Goal: Use online tool/utility: Utilize a website feature to perform a specific function

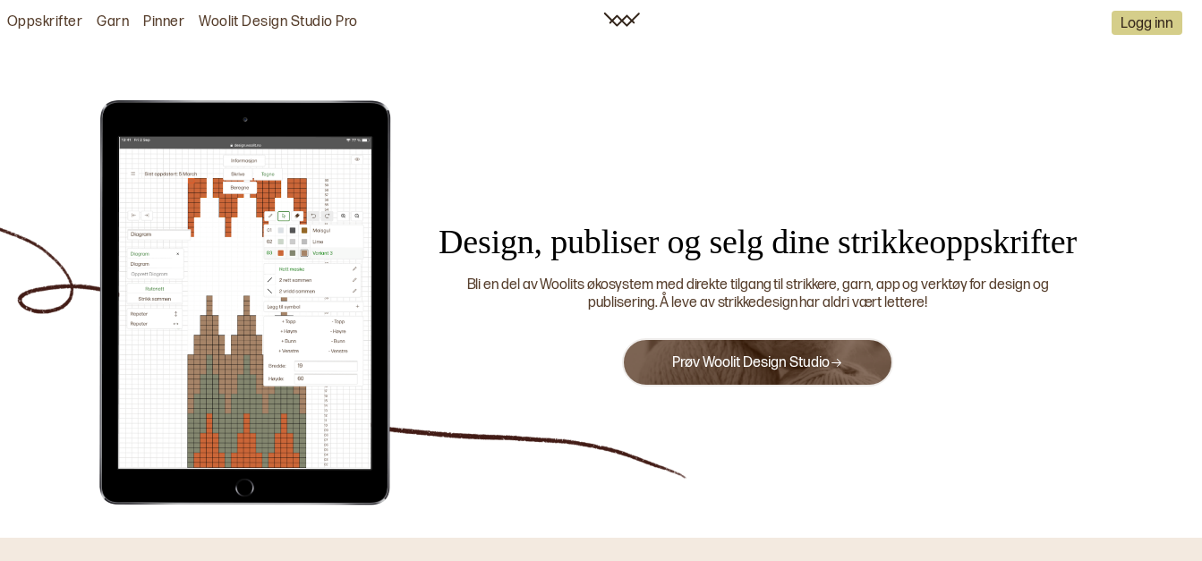
click at [742, 359] on link "Prøv Woolit Design Studio" at bounding box center [757, 363] width 171 height 17
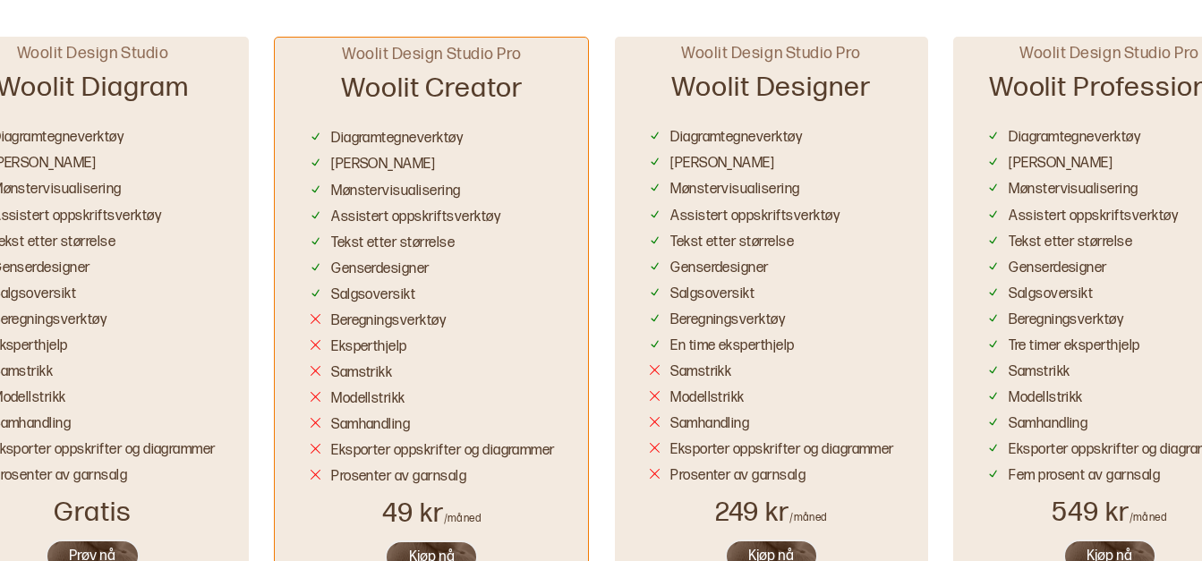
click at [95, 555] on button "Prøv nå" at bounding box center [93, 556] width 94 height 33
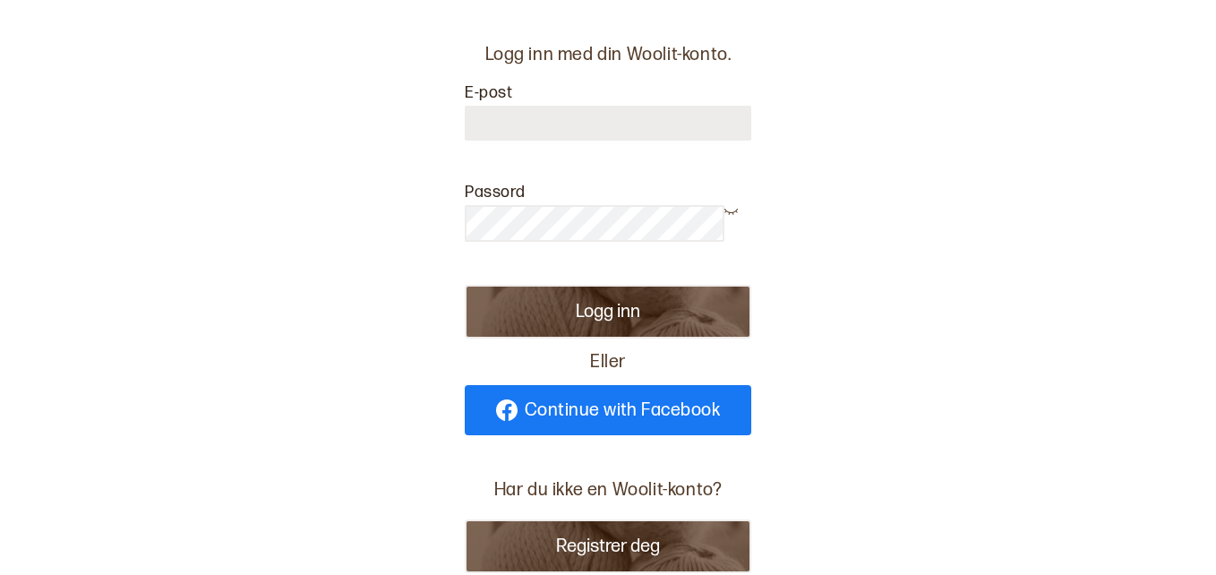
click at [659, 411] on span "Continue with Facebook" at bounding box center [623, 410] width 196 height 18
click at [612, 404] on span "Continue with Facebook" at bounding box center [623, 410] width 196 height 18
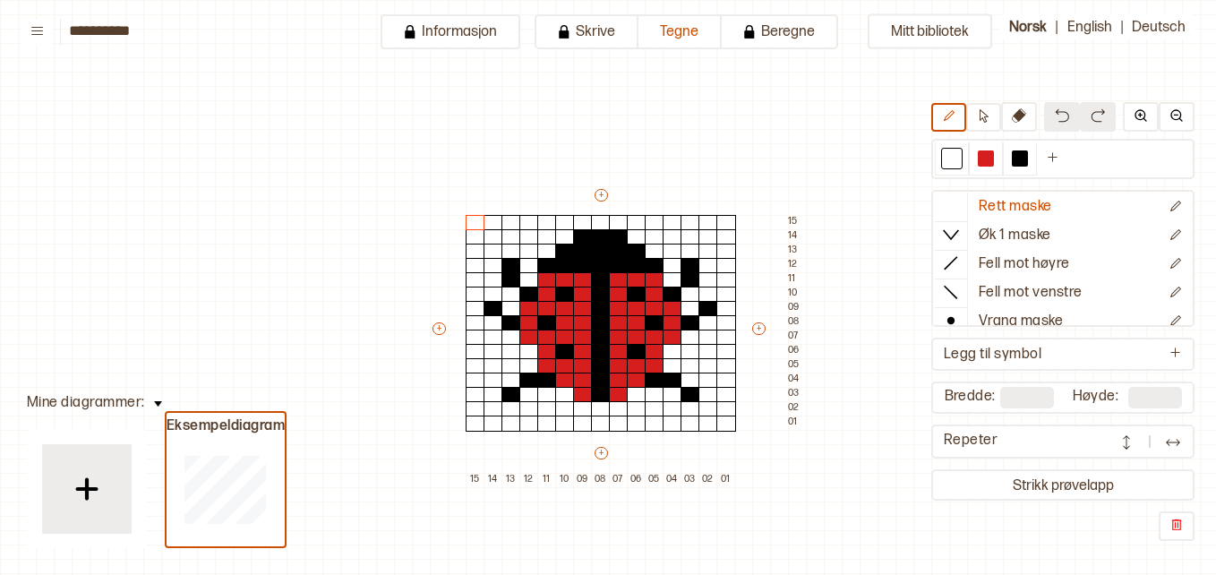
scroll to position [99, 53]
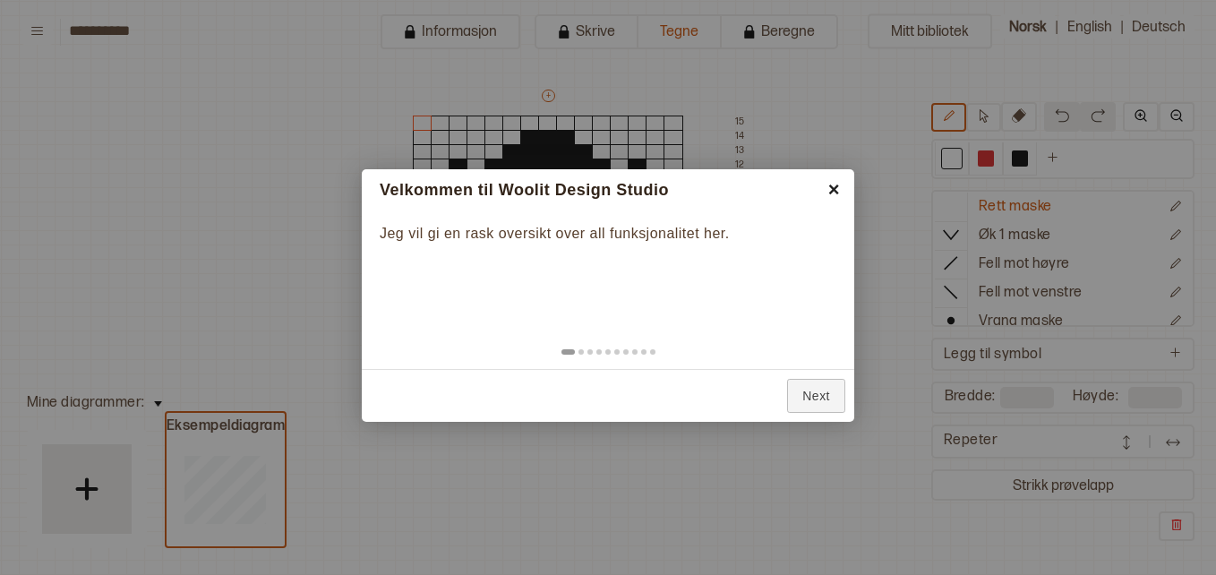
click at [834, 184] on link "×" at bounding box center [834, 189] width 40 height 40
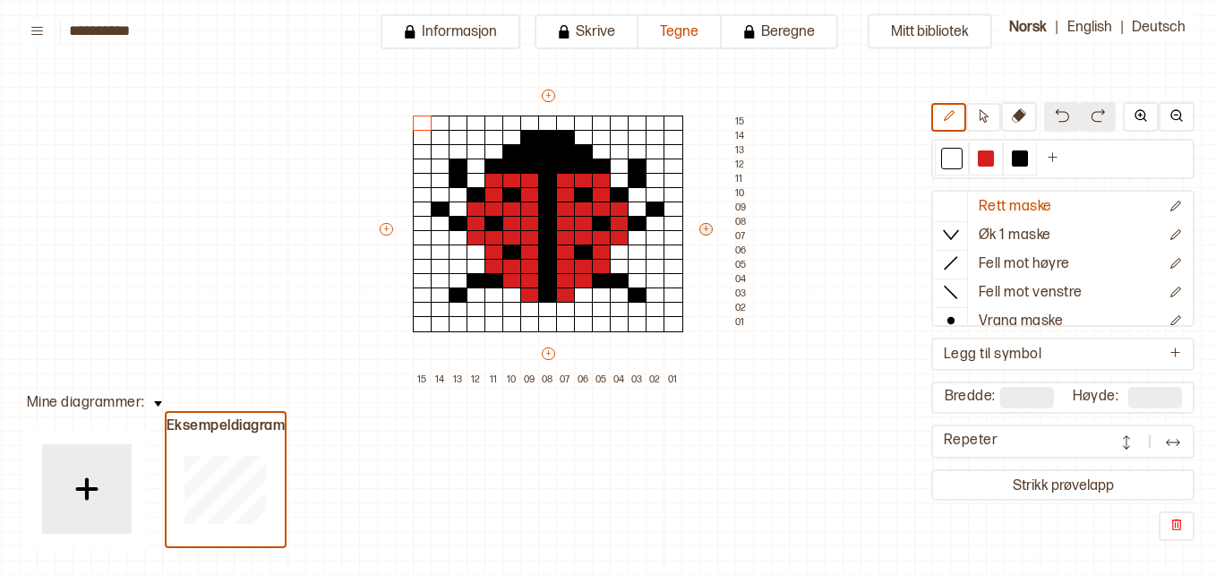
click at [705, 228] on button "+" at bounding box center [705, 229] width 13 height 13
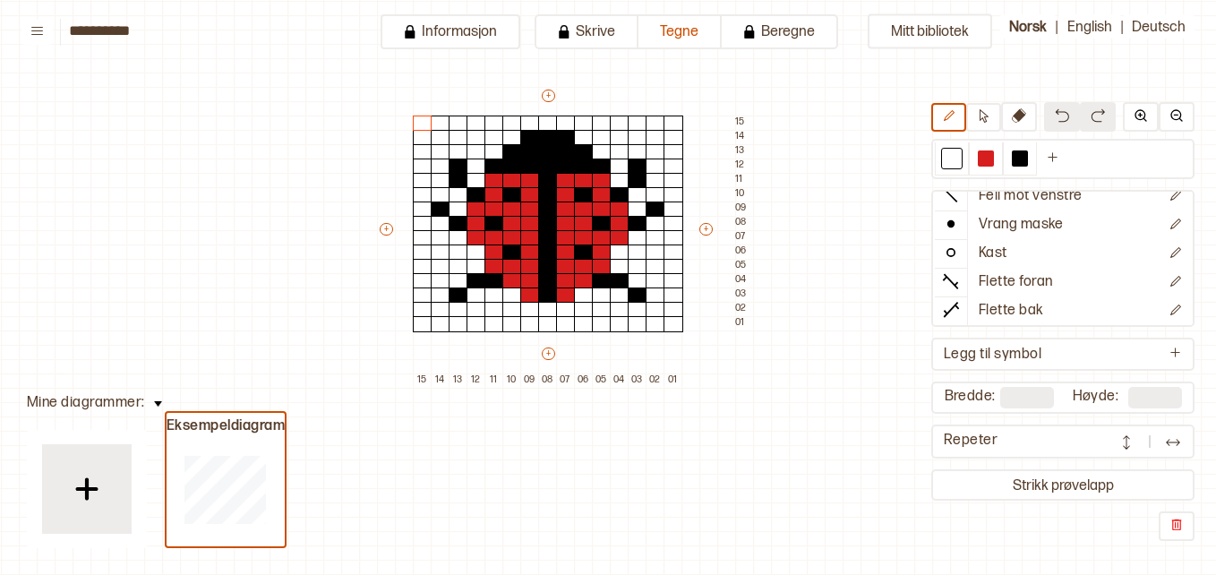
scroll to position [99, 0]
click at [948, 248] on circle at bounding box center [950, 249] width 7 height 7
click at [588, 321] on div at bounding box center [584, 324] width 20 height 16
click at [582, 324] on icon at bounding box center [584, 324] width 18 height 14
click at [1064, 116] on img at bounding box center [1062, 115] width 14 height 14
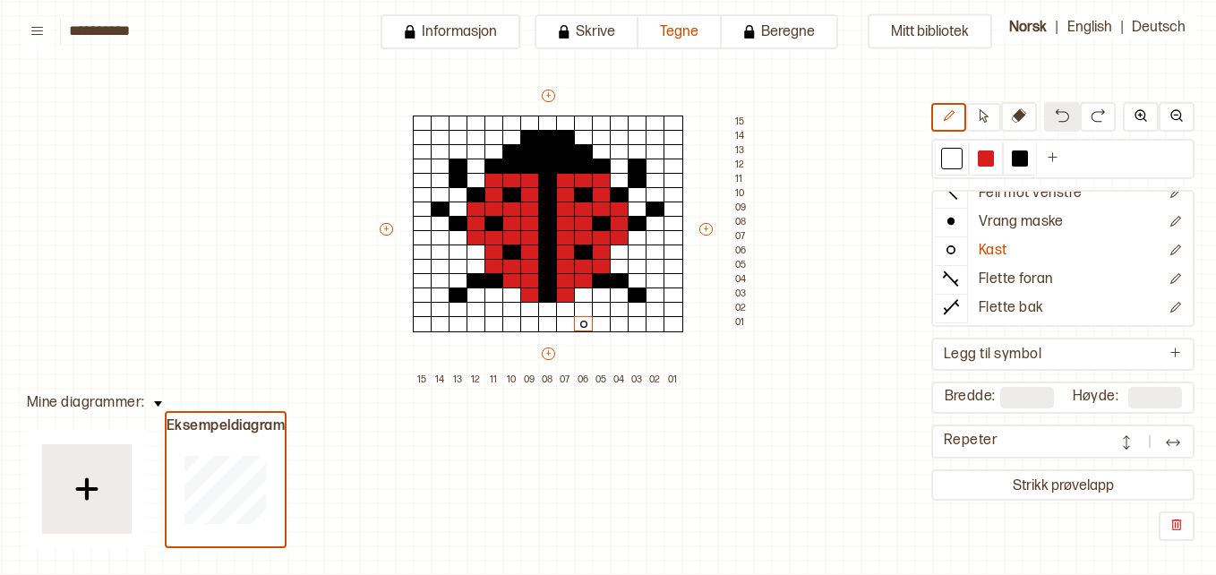
click at [1062, 115] on img at bounding box center [1062, 115] width 14 height 14
click at [1027, 116] on button at bounding box center [1019, 117] width 36 height 30
click at [712, 389] on div "Mitt bibliotek Rett maske Øk 1 maske Fell mot høyre Fell mot venstre Vrang mask…" at bounding box center [1163, 476] width 2432 height 1150
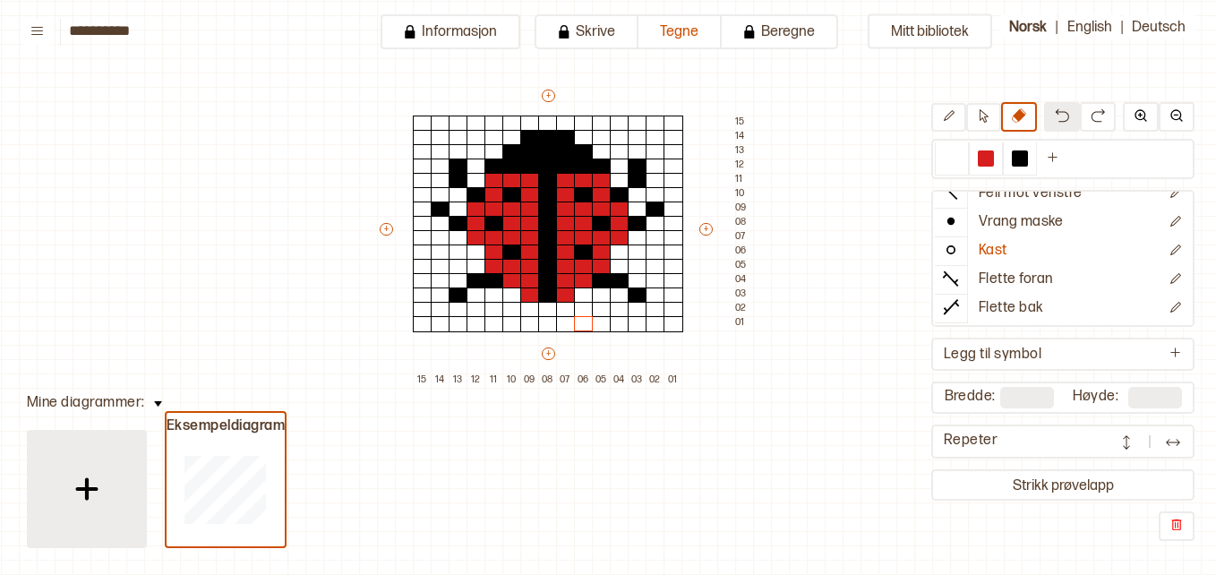
click at [95, 492] on img at bounding box center [86, 488] width 45 height 45
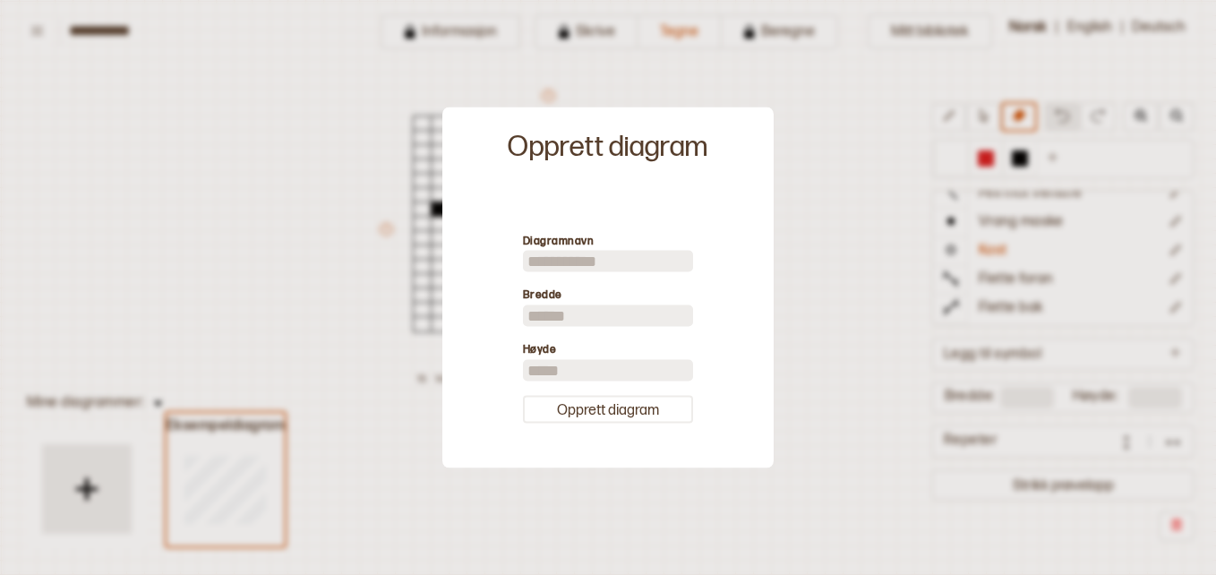
click at [587, 260] on input at bounding box center [608, 261] width 170 height 21
type input "***"
click at [572, 329] on div "Diagramnavn *** Bredde ** Høyde **" at bounding box center [608, 313] width 170 height 163
click at [572, 316] on input "**" at bounding box center [608, 315] width 170 height 21
click at [565, 370] on input "**" at bounding box center [608, 369] width 170 height 21
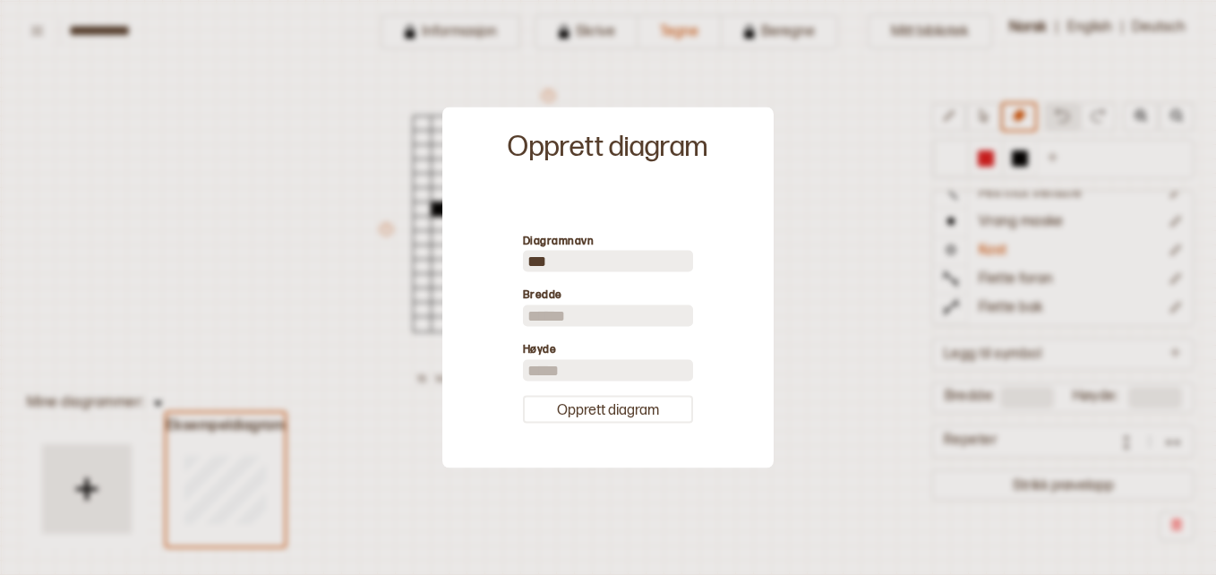
type input "*"
type input "**"
click at [594, 427] on div "Diagramnavn *** Bredde ** Høyde ** Opprett diagram" at bounding box center [607, 327] width 313 height 262
click at [594, 424] on div "Diagramnavn *** Bredde ** Høyde ** Opprett diagram" at bounding box center [607, 327] width 313 height 262
click at [589, 407] on button "Opprett diagram" at bounding box center [608, 409] width 170 height 28
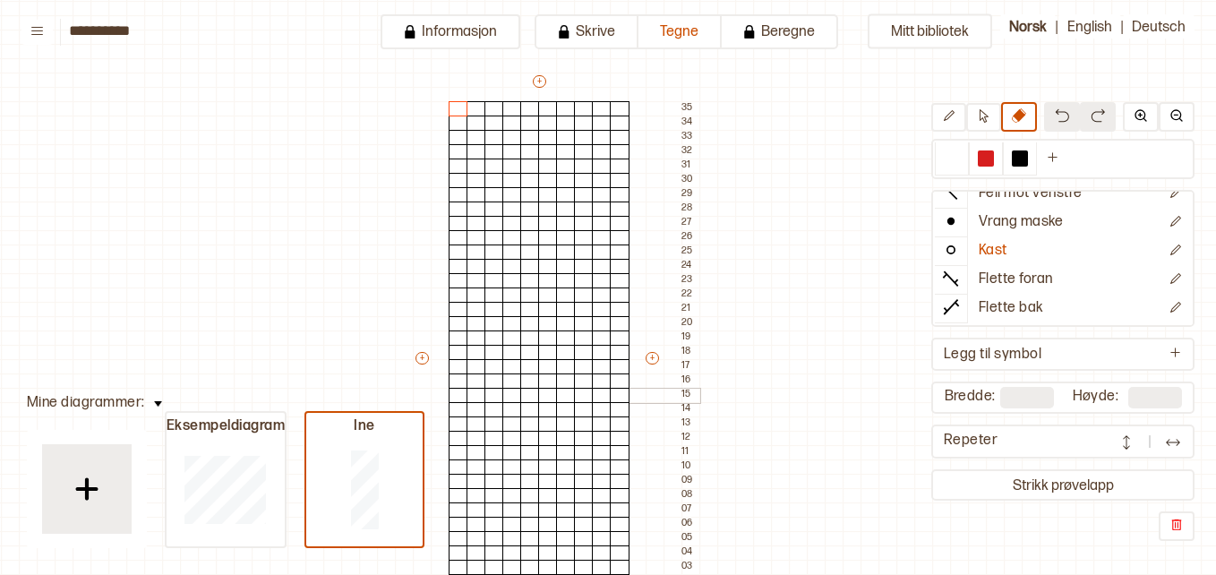
type input "**"
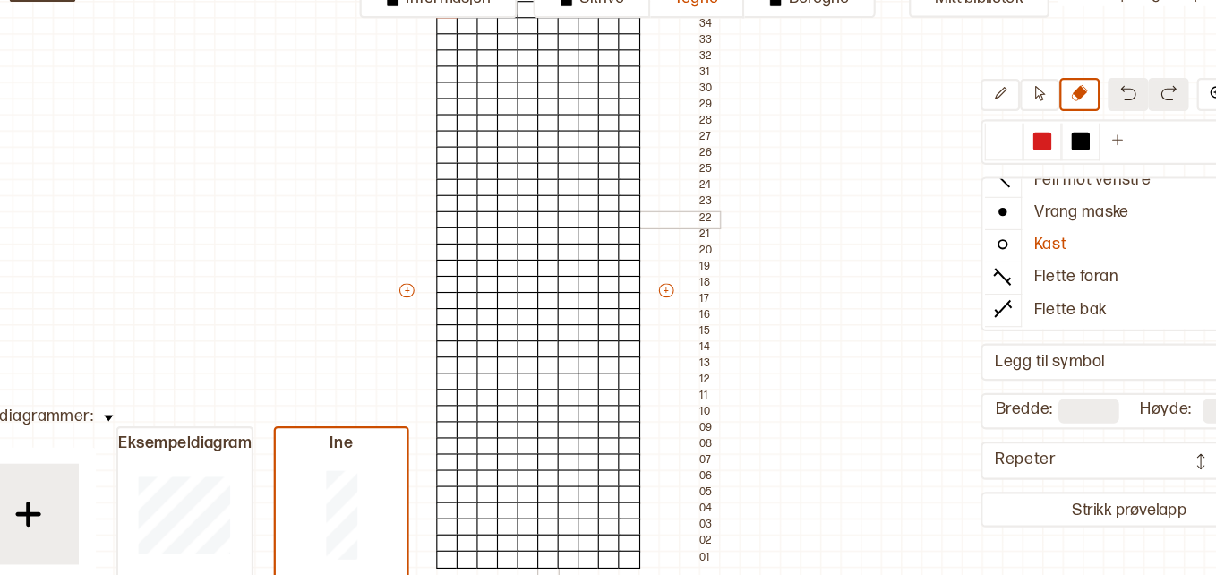
scroll to position [164, 53]
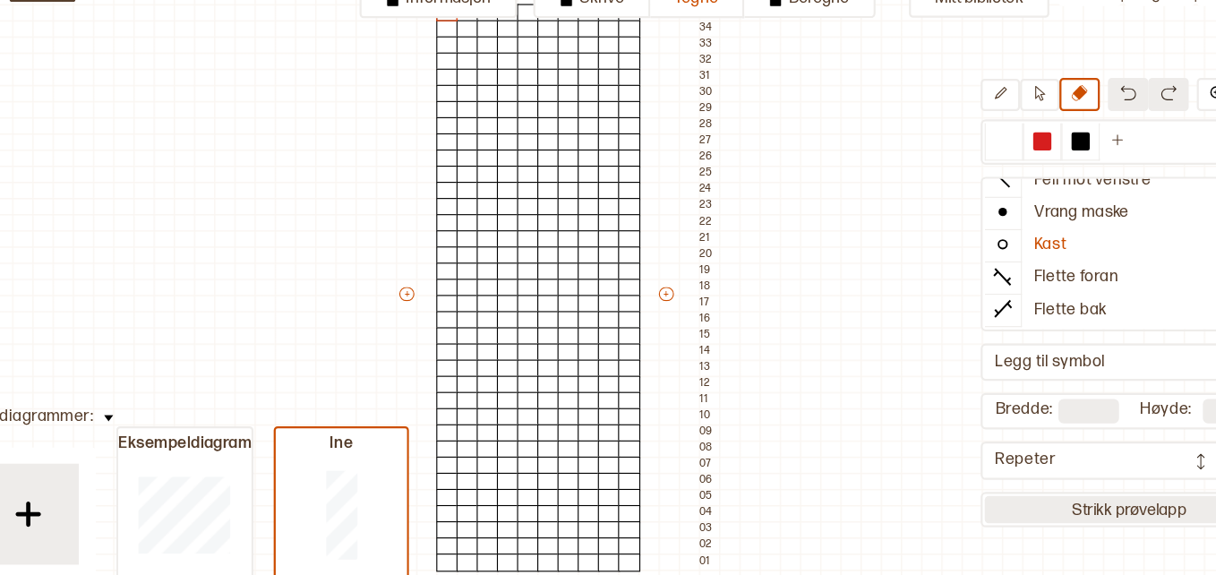
click at [971, 483] on button "Strikk prøvelapp" at bounding box center [1063, 485] width 256 height 24
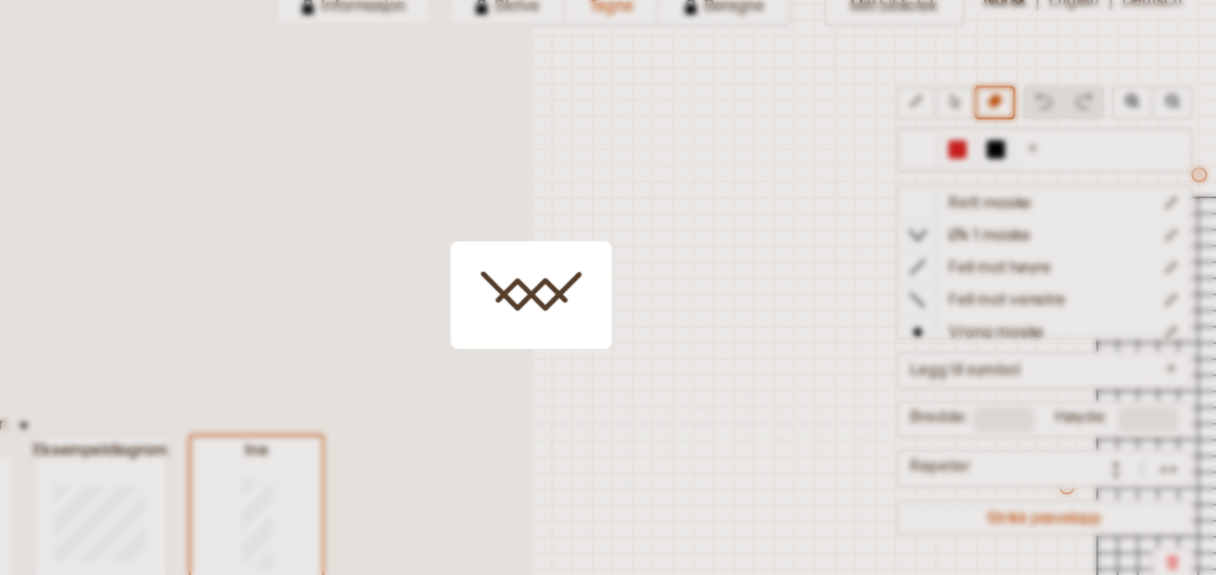
scroll to position [185, 456]
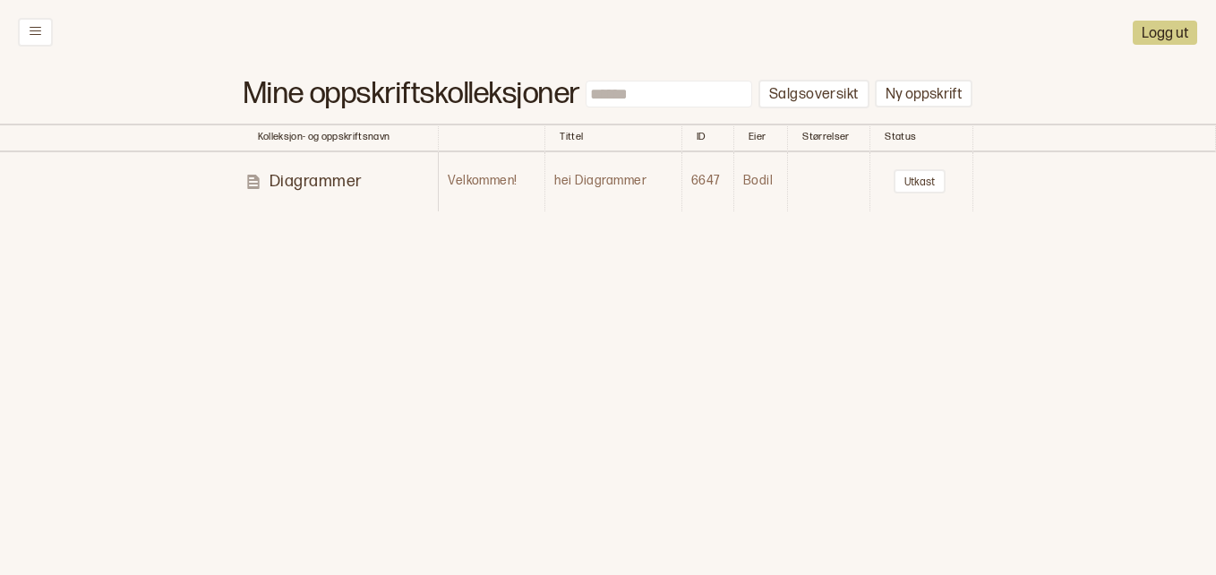
click at [328, 173] on p "Diagrammer" at bounding box center [315, 181] width 93 height 21
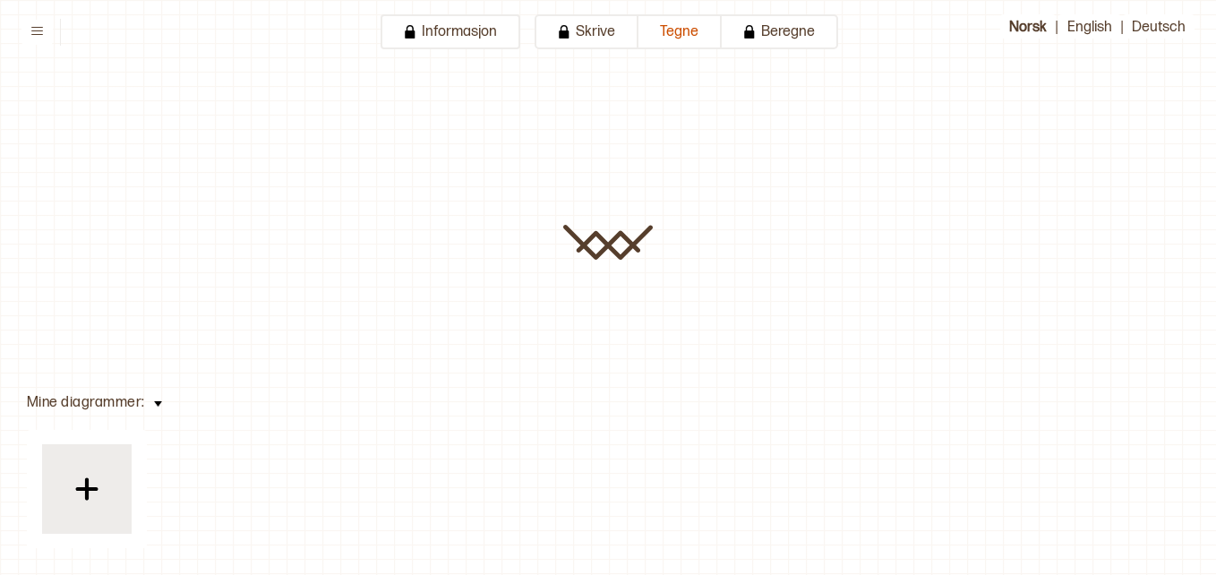
type input "**********"
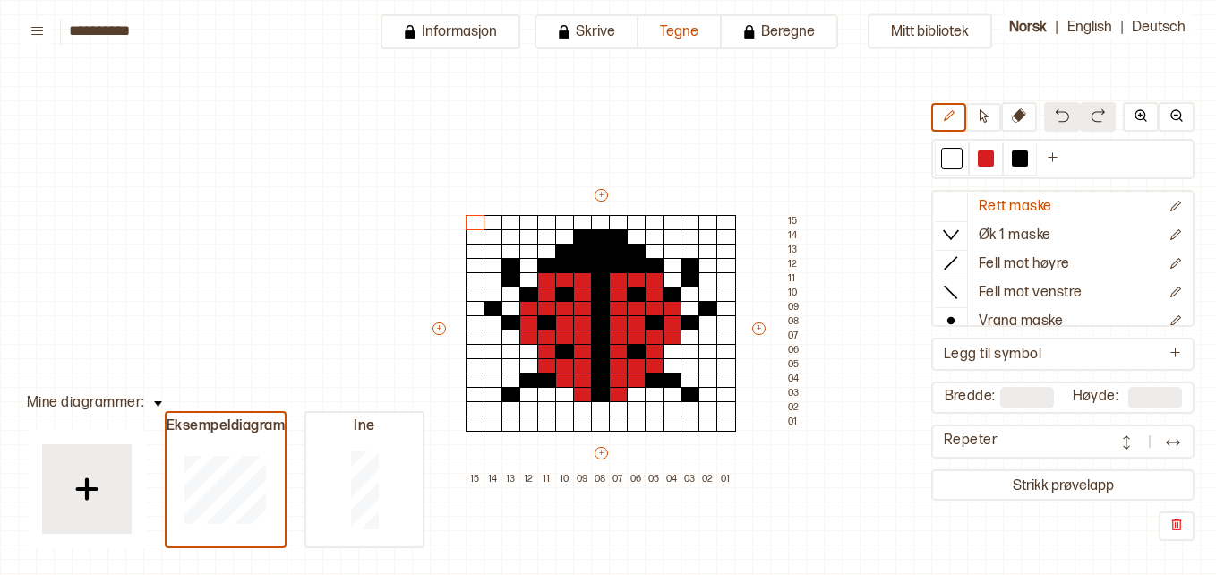
scroll to position [99, 53]
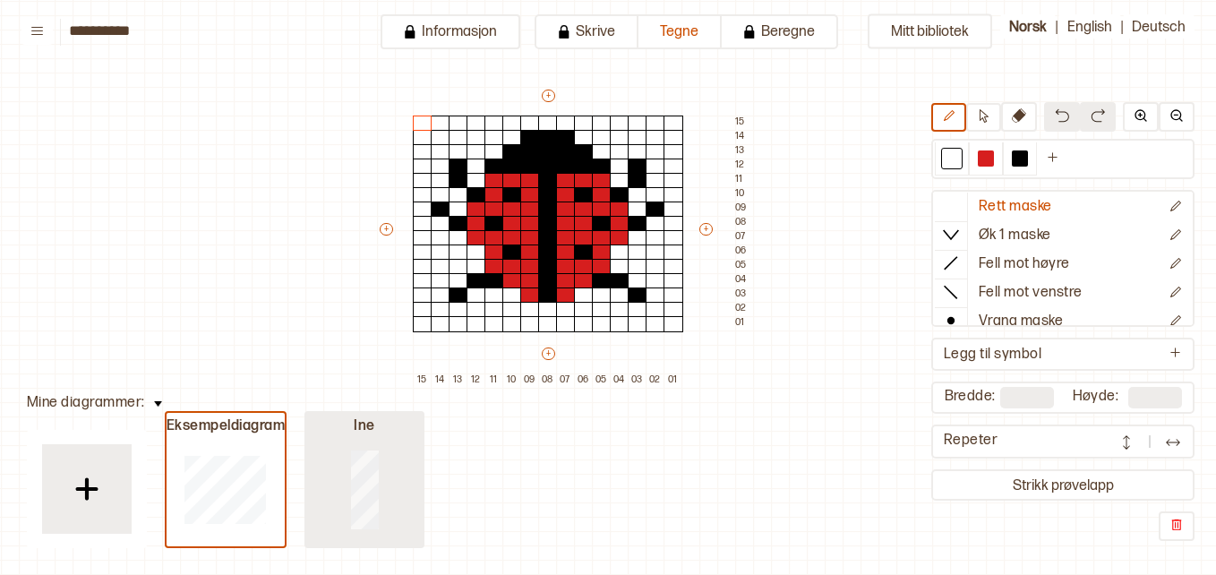
type input "**"
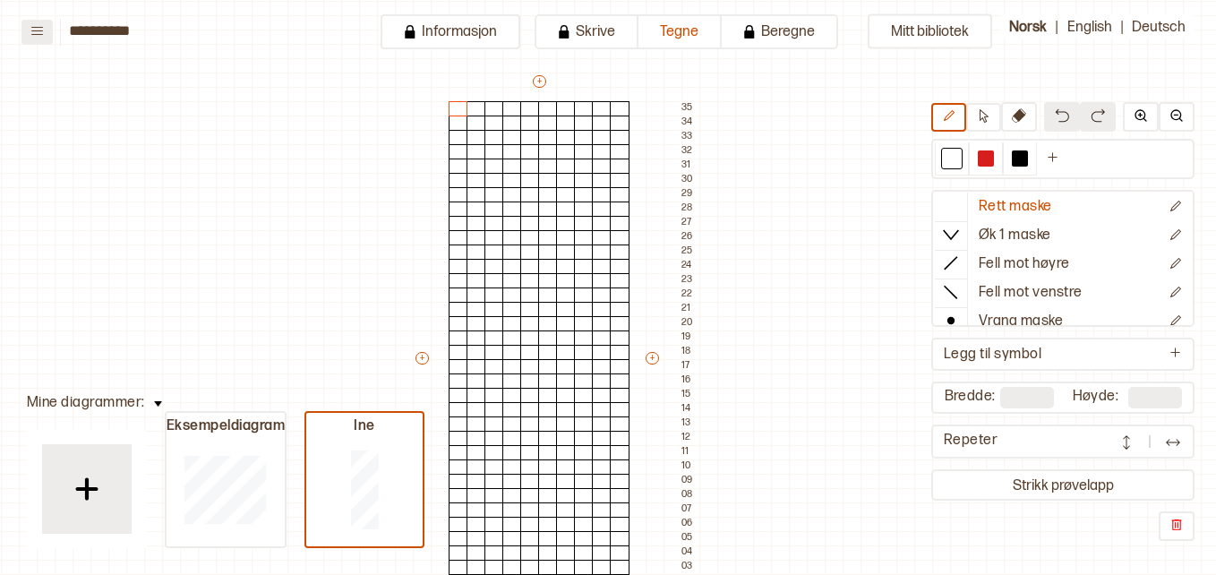
click at [32, 29] on icon at bounding box center [36, 30] width 13 height 13
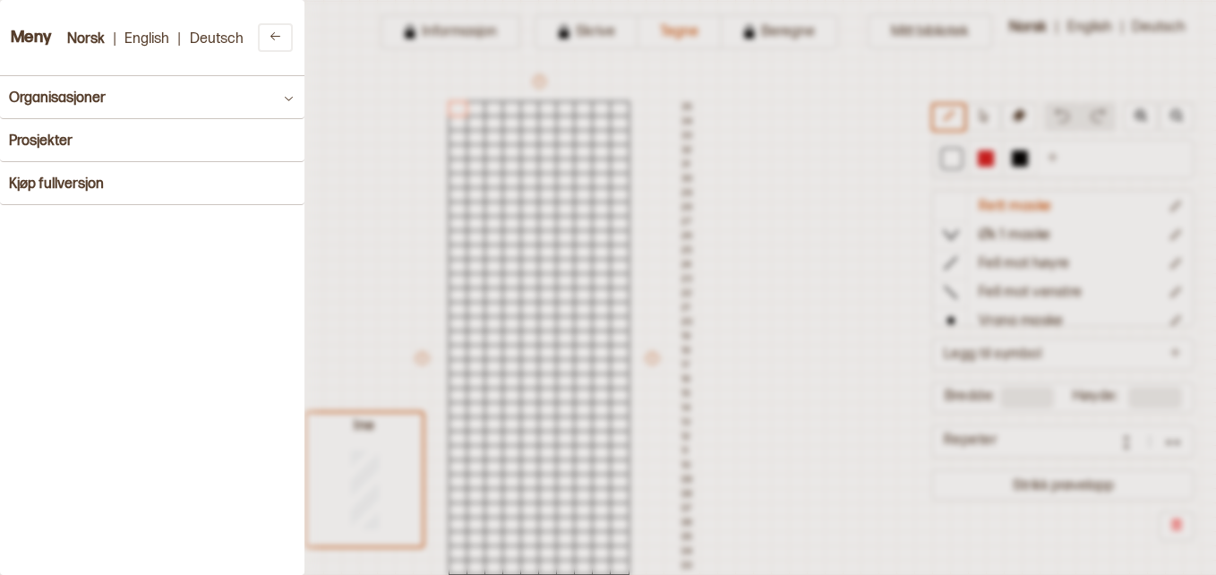
click at [368, 99] on div at bounding box center [608, 287] width 1216 height 575
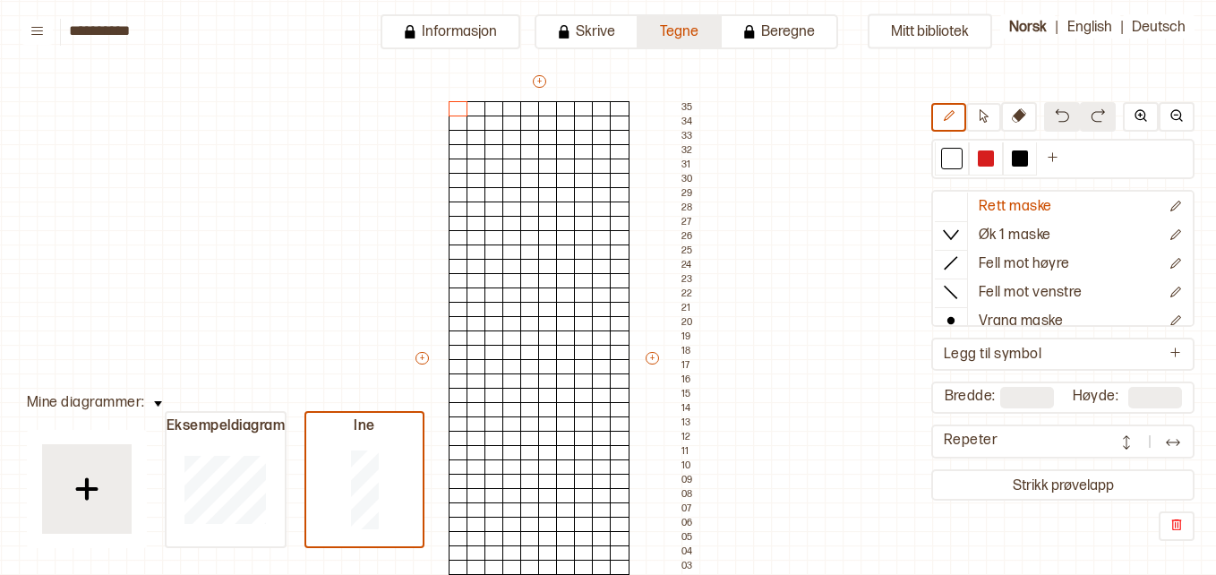
click at [688, 26] on button "Tegne" at bounding box center [679, 31] width 83 height 35
click at [605, 33] on button "Skrive" at bounding box center [586, 31] width 104 height 35
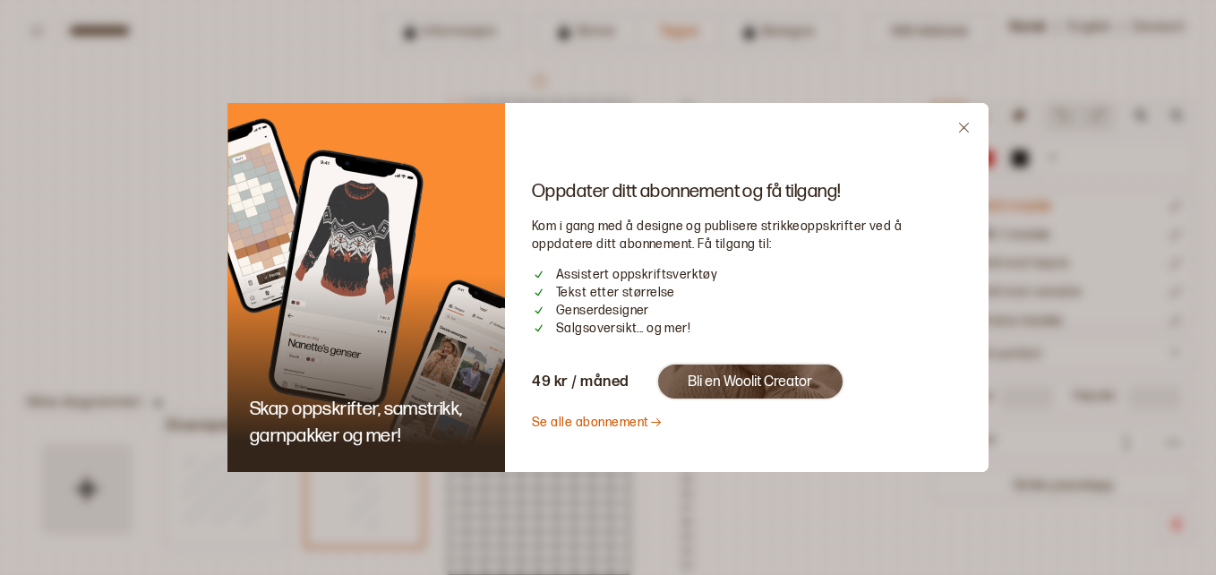
click at [964, 127] on icon "Close" at bounding box center [964, 128] width 10 height 10
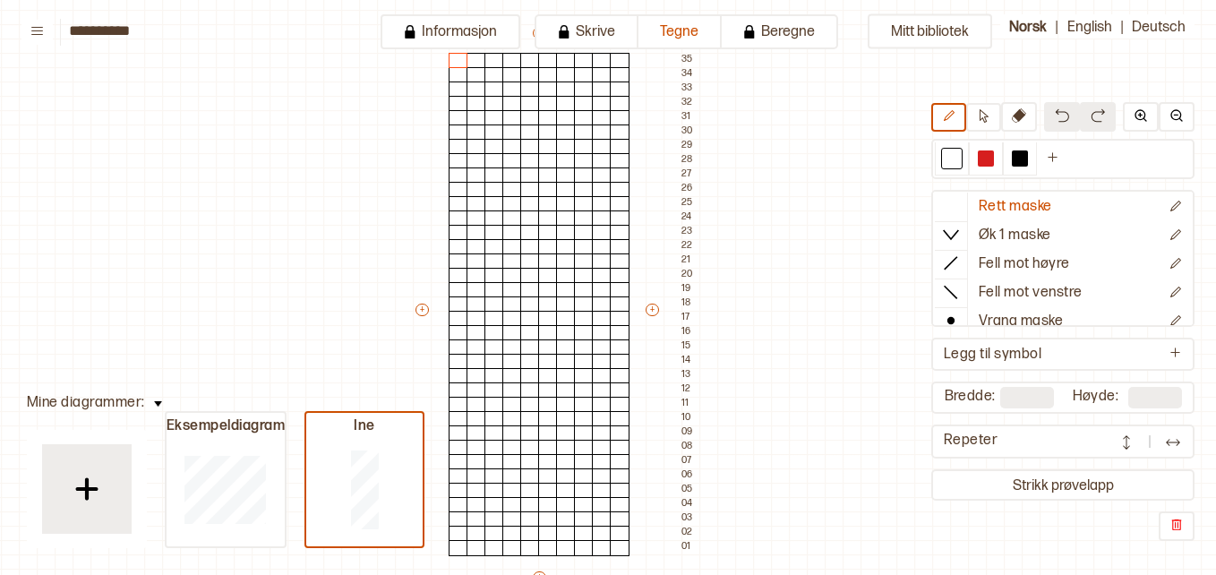
scroll to position [146, 53]
click at [487, 113] on div at bounding box center [494, 120] width 20 height 16
click at [586, 549] on div at bounding box center [584, 550] width 20 height 16
click at [560, 549] on div at bounding box center [566, 550] width 20 height 16
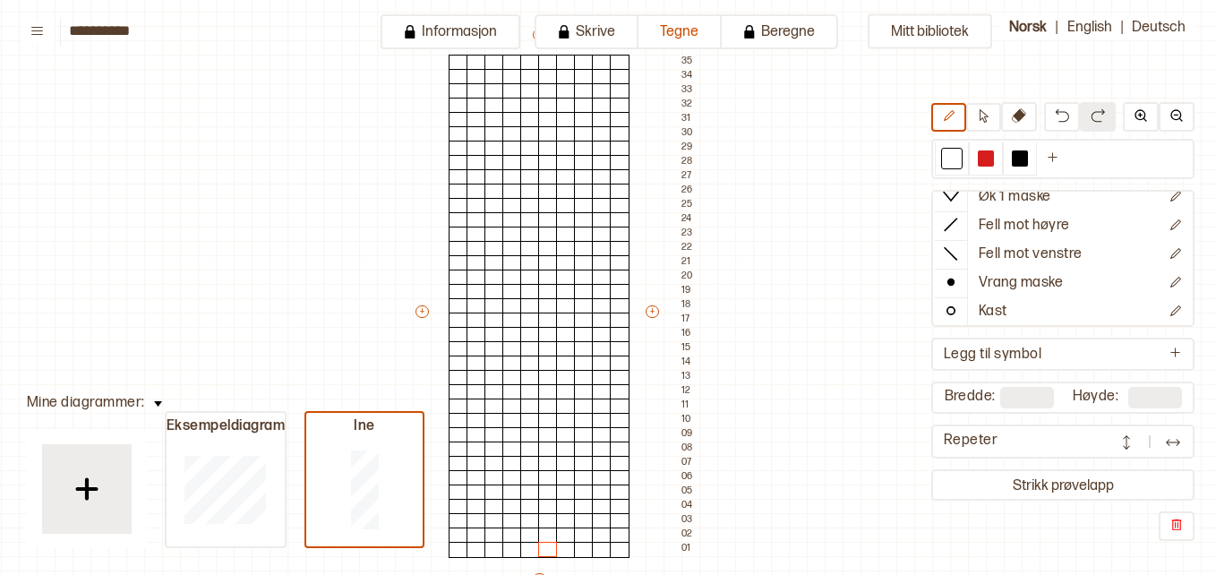
scroll to position [99, 0]
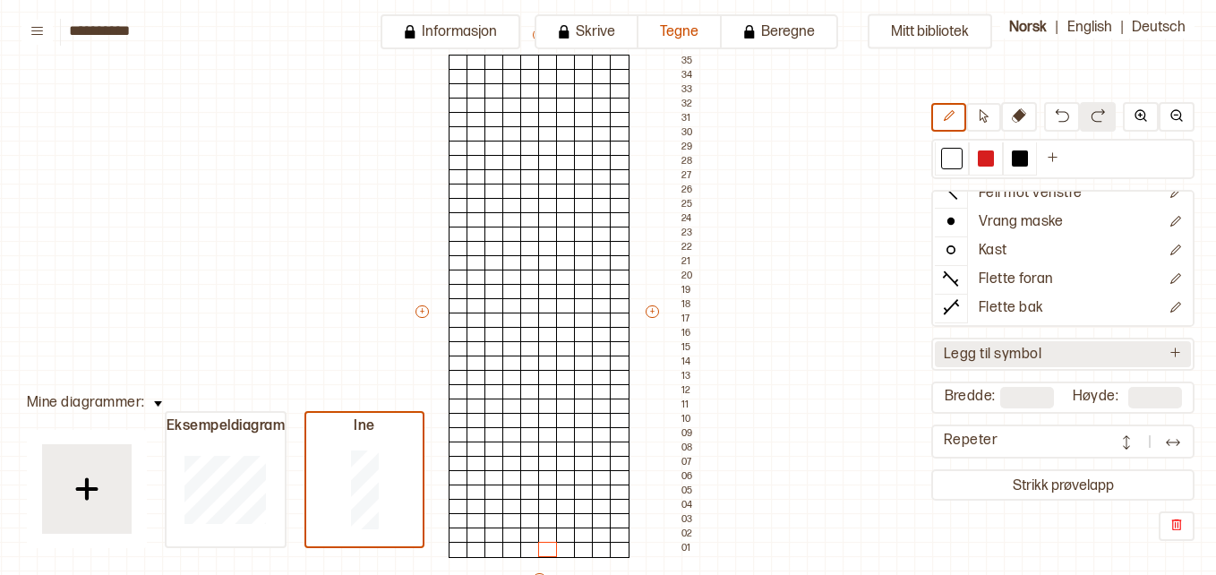
click at [1172, 351] on icon at bounding box center [1174, 352] width 13 height 13
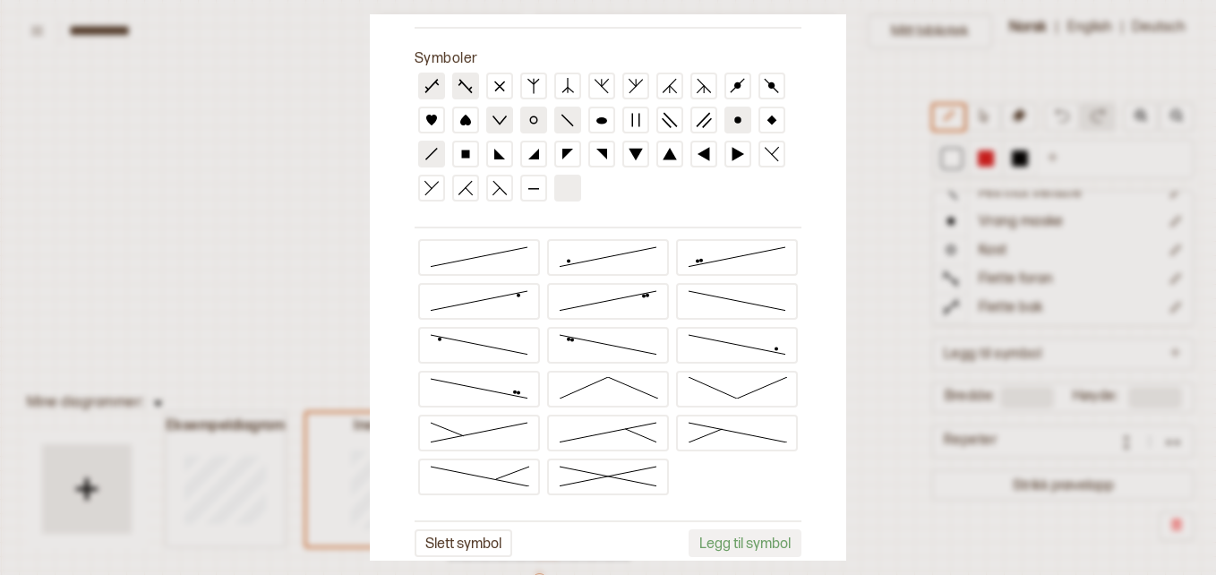
scroll to position [196, 0]
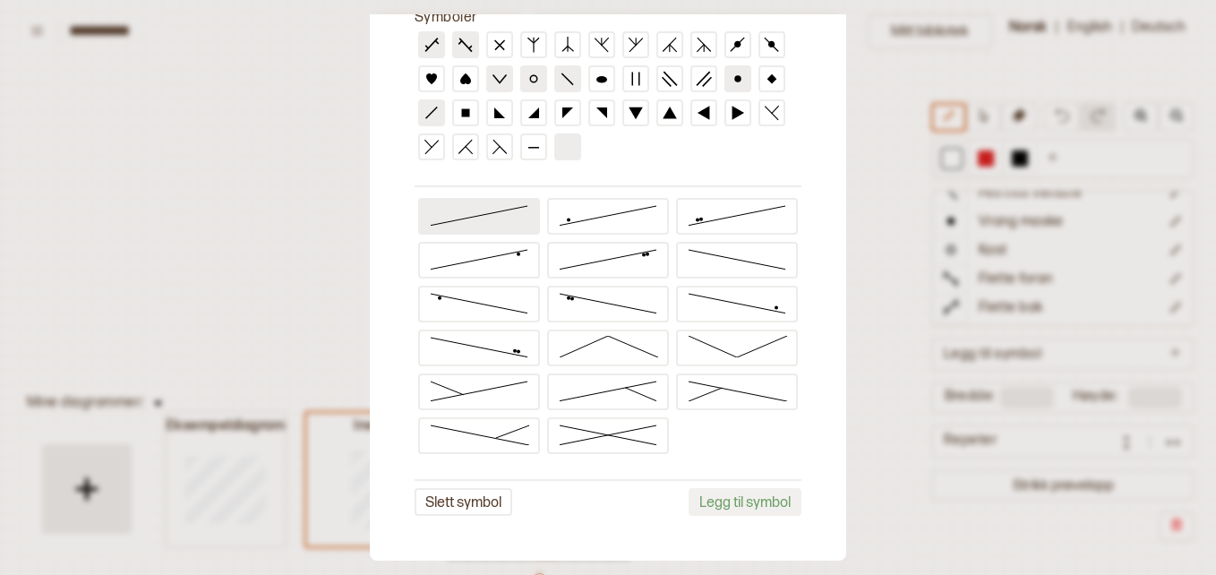
click at [473, 211] on icon at bounding box center [479, 214] width 100 height 21
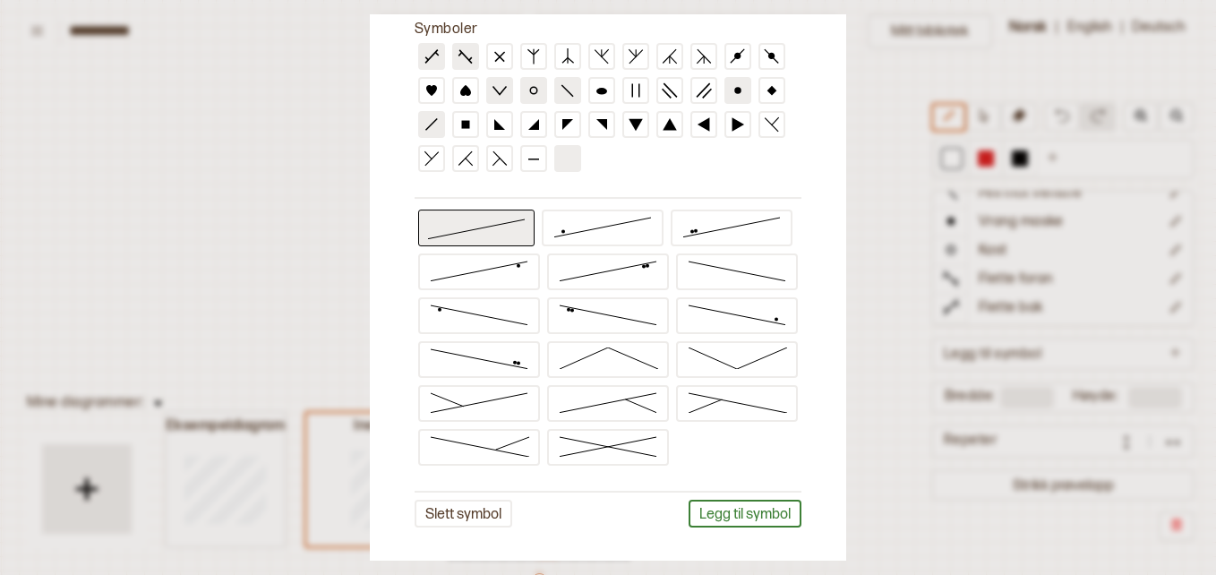
scroll to position [208, 0]
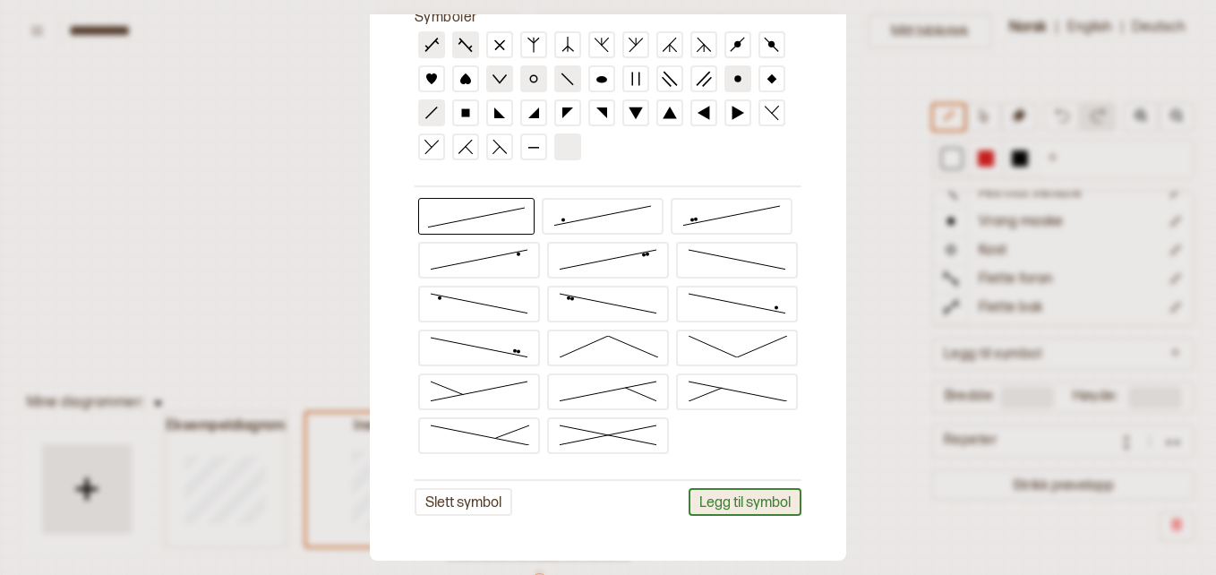
click at [740, 508] on button "Legg til symbol" at bounding box center [744, 502] width 113 height 28
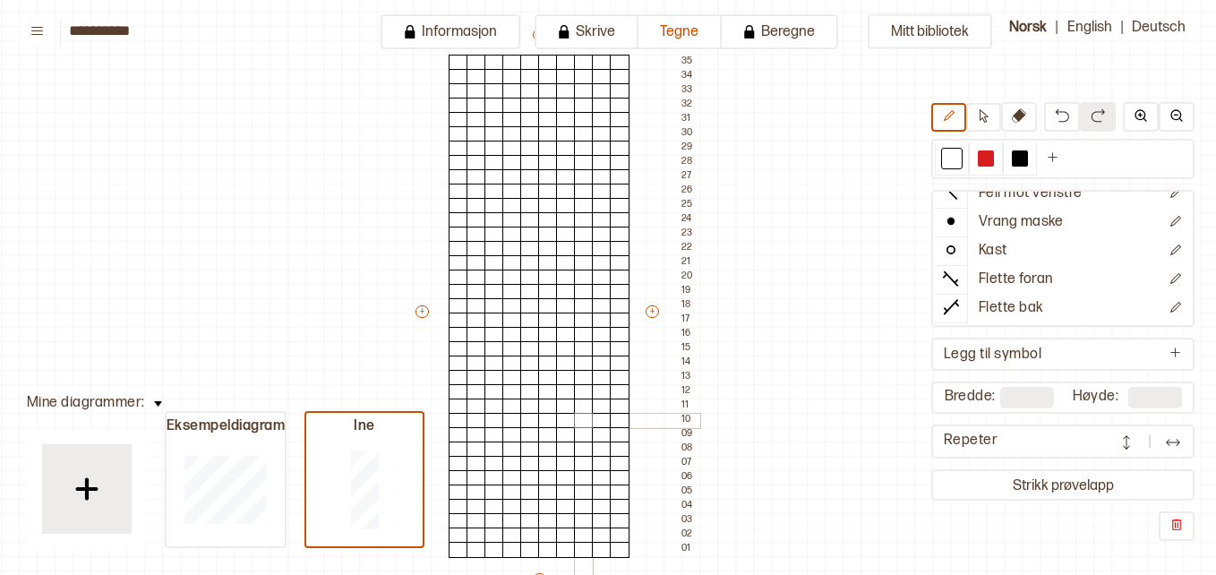
drag, startPoint x: 549, startPoint y: 422, endPoint x: 585, endPoint y: 422, distance: 35.8
click at [585, 422] on div "+ + + + 10 09 08 07 06 05 04 03 02 01 35 34 33 32 31 30 29 28 27 26 25 24 23 22…" at bounding box center [556, 319] width 286 height 587
click at [585, 422] on div at bounding box center [584, 421] width 20 height 16
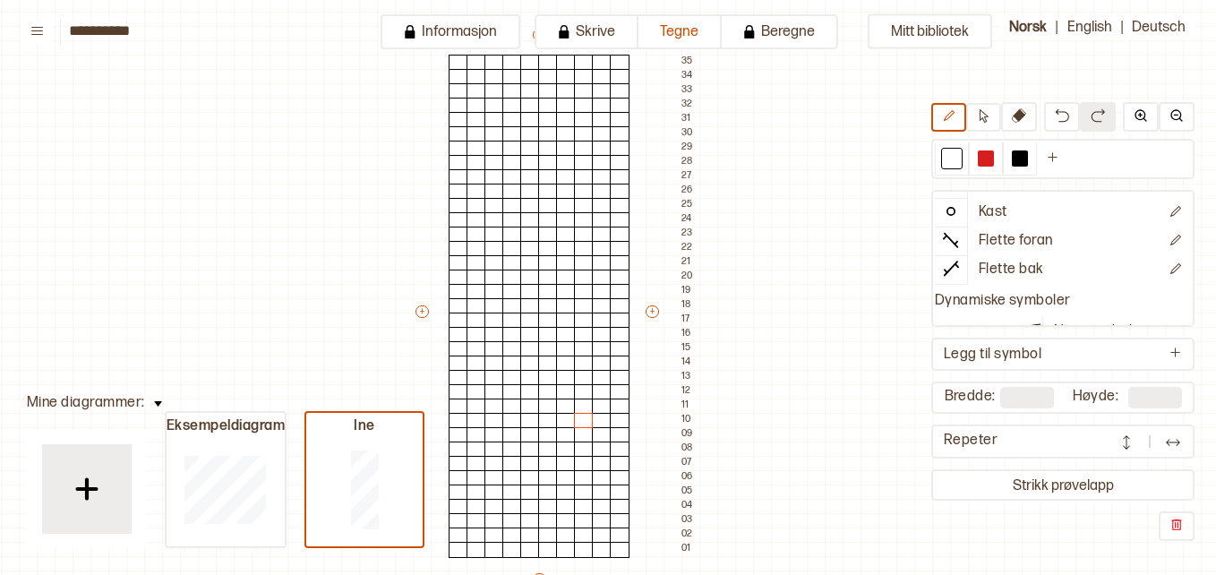
scroll to position [161, 0]
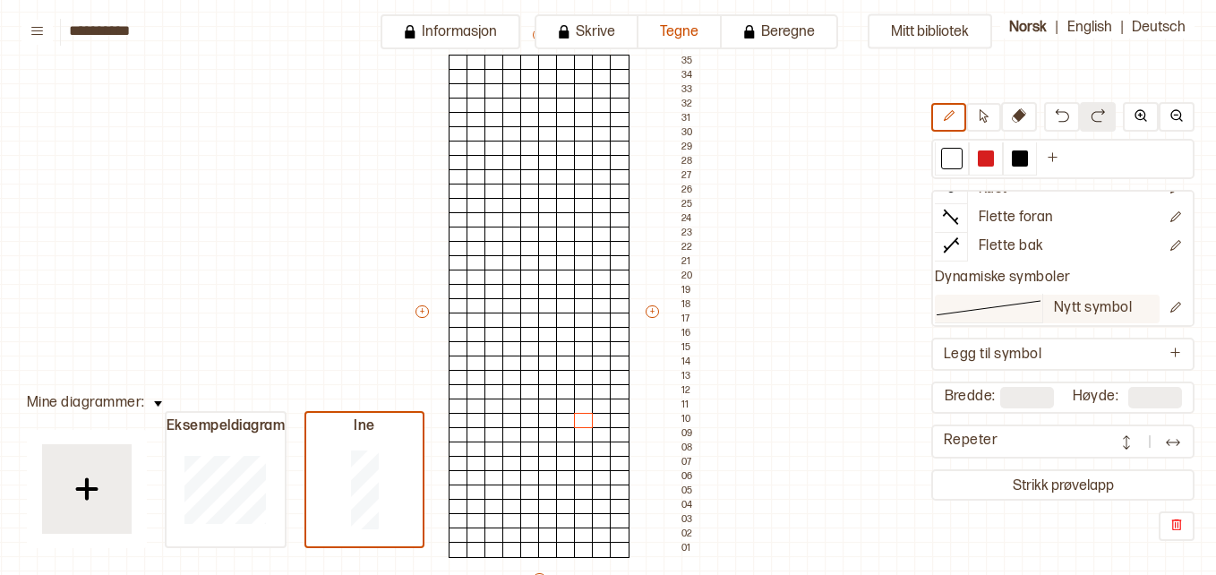
click at [1004, 302] on icon at bounding box center [988, 307] width 107 height 16
click at [540, 425] on div at bounding box center [548, 421] width 20 height 16
drag, startPoint x: 548, startPoint y: 424, endPoint x: 587, endPoint y: 422, distance: 39.5
click at [587, 422] on div "+ + + + 10 09 08 07 06 05 04 03 02 01 35 34 33 32 31 30 29 28 27 26 25 24 23 22…" at bounding box center [556, 319] width 286 height 587
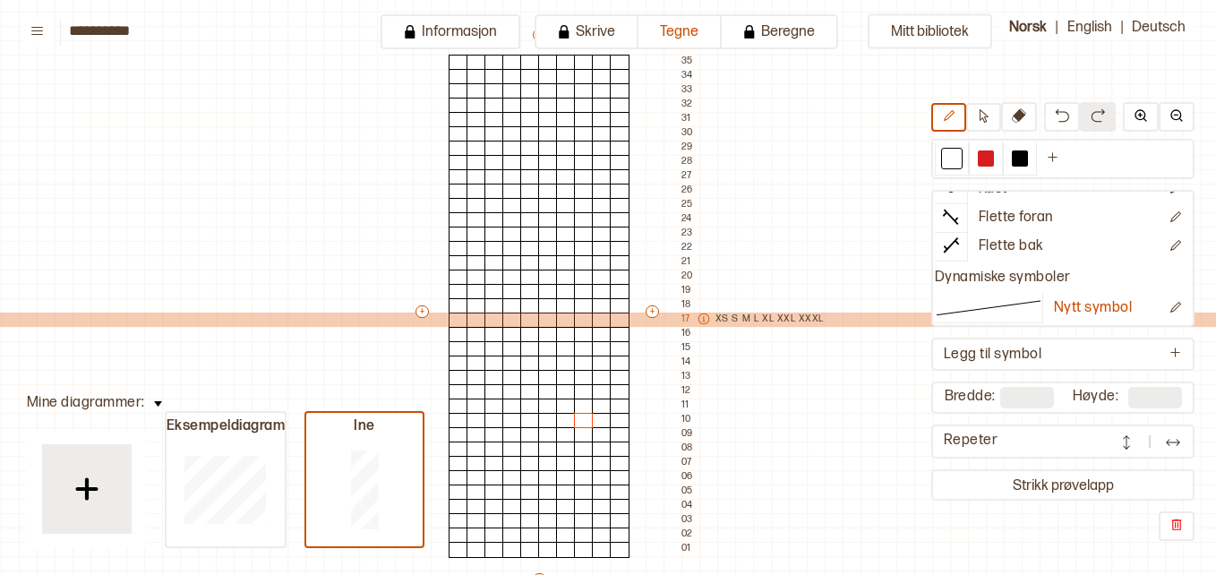
click at [777, 313] on p "XXL" at bounding box center [786, 319] width 18 height 14
